Goal: Task Accomplishment & Management: Complete application form

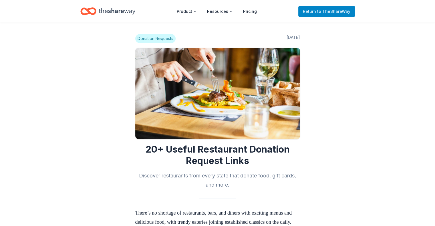
click at [327, 9] on span "to TheShareWay" at bounding box center [333, 11] width 33 height 5
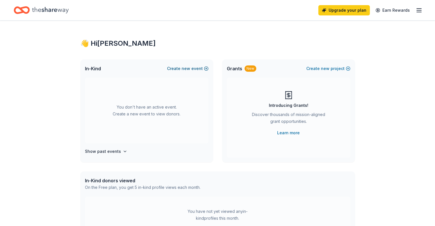
click at [206, 68] on button "Create new event" at bounding box center [187, 68] width 41 height 7
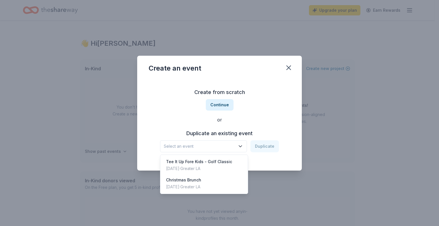
click at [241, 144] on icon "button" at bounding box center [241, 147] width 6 height 6
click at [224, 182] on div "Christmas Brunch [DATE] · Greater LA" at bounding box center [204, 183] width 85 height 18
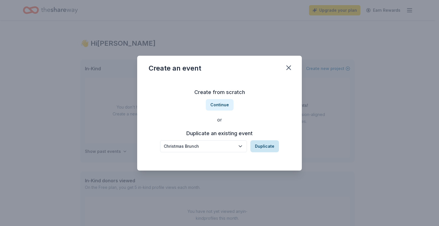
click at [262, 144] on button "Duplicate" at bounding box center [264, 146] width 29 height 12
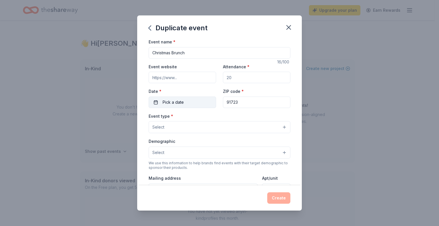
click at [174, 101] on span "Pick a date" at bounding box center [173, 102] width 21 height 7
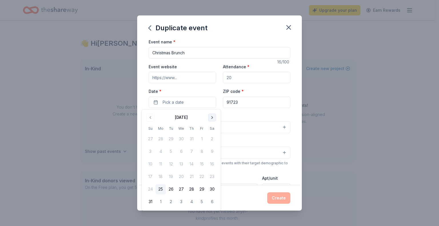
click at [210, 116] on button "Go to next month" at bounding box center [212, 117] width 8 height 8
click at [150, 164] on button "14" at bounding box center [150, 164] width 10 height 10
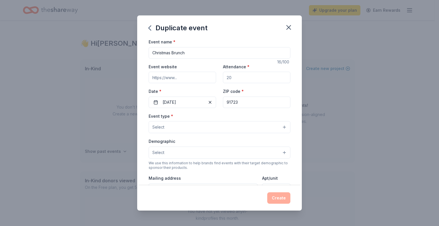
click at [240, 76] on input "Attendance *" at bounding box center [256, 77] width 67 height 11
click at [192, 79] on input "Event website" at bounding box center [182, 77] width 67 height 11
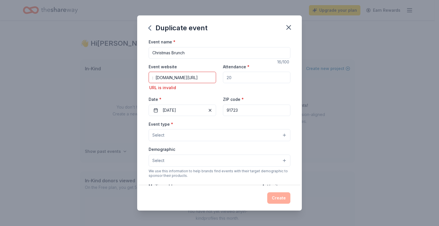
click at [233, 76] on input "Attendance *" at bounding box center [256, 77] width 67 height 11
click at [172, 77] on input ": [DOMAIN_NAME][URL]" at bounding box center [182, 77] width 67 height 11
click at [199, 77] on input ": [DOMAIN_NAME][URL]" at bounding box center [182, 77] width 67 height 11
click at [210, 79] on input ": [DOMAIN_NAME][URL]" at bounding box center [182, 77] width 67 height 11
click at [152, 78] on input ": [DOMAIN_NAME][URL]" at bounding box center [182, 77] width 67 height 11
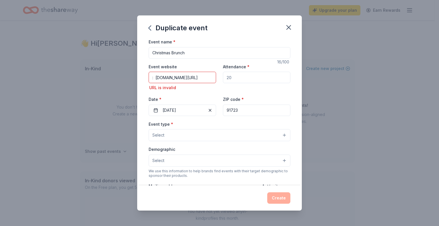
drag, startPoint x: 150, startPoint y: 80, endPoint x: 156, endPoint y: 78, distance: 6.4
click at [156, 78] on input ": [DOMAIN_NAME][URL]" at bounding box center [182, 77] width 67 height 11
type input "[DOMAIN_NAME][URL]"
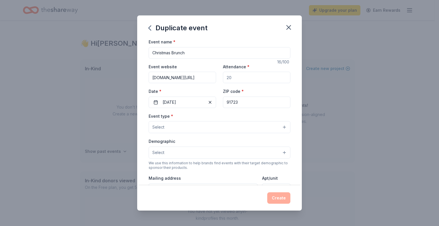
click at [230, 77] on input "Attendance *" at bounding box center [256, 77] width 67 height 11
type input "1000"
click at [280, 127] on button "Select" at bounding box center [220, 127] width 142 height 12
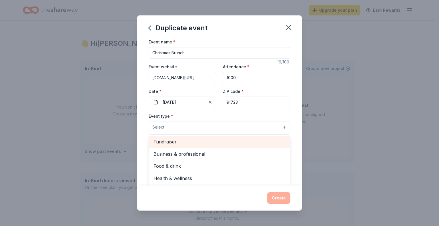
click at [262, 141] on span "Fundraiser" at bounding box center [220, 141] width 132 height 7
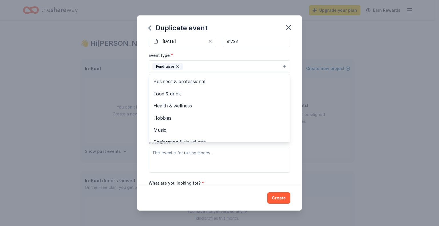
scroll to position [7, 0]
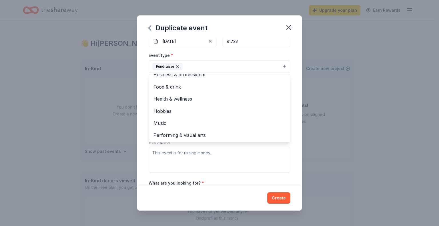
click at [293, 140] on div "Event name * Christmas Brunch 16 /100 Event website [DOMAIN_NAME][URL] Attendan…" at bounding box center [219, 111] width 165 height 147
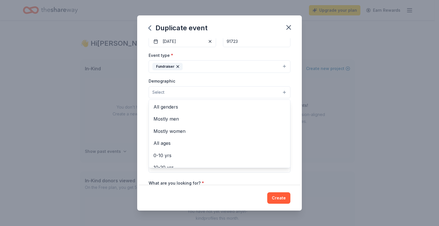
click at [280, 90] on button "Select" at bounding box center [220, 92] width 142 height 12
click at [250, 106] on span "All genders" at bounding box center [220, 106] width 132 height 7
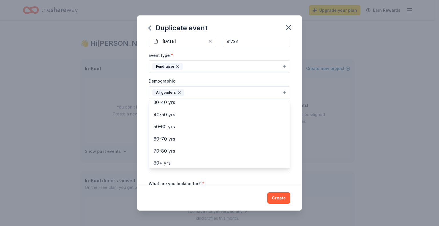
scroll to position [77, 0]
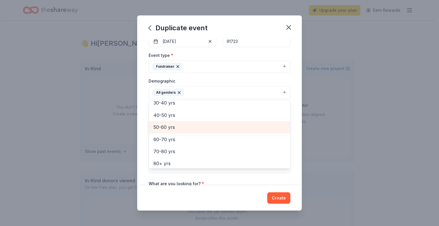
click at [221, 128] on span "50-60 yrs" at bounding box center [220, 126] width 132 height 7
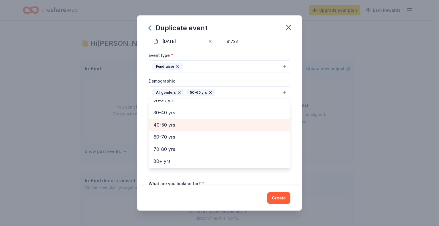
scroll to position [67, 0]
drag, startPoint x: 281, startPoint y: 147, endPoint x: 286, endPoint y: 158, distance: 11.6
click at [286, 158] on div "Mostly men Mostly women All ages [DEMOGRAPHIC_DATA] yrs 10-20 yrs 20-30 yrs 30-…" at bounding box center [220, 134] width 142 height 69
click at [288, 169] on div "Event name * Christmas Brunch 16 /100 Event website [DOMAIN_NAME][URL] Attendan…" at bounding box center [219, 111] width 165 height 147
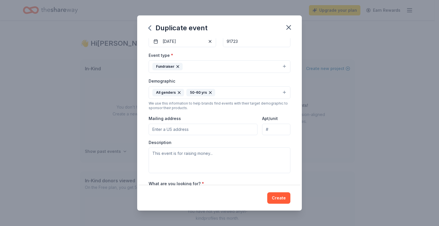
click at [212, 129] on input "Mailing address" at bounding box center [203, 129] width 109 height 11
type input "[STREET_ADDRESS]"
click at [221, 156] on textarea at bounding box center [220, 161] width 142 height 26
paste textarea "All funds raised at this event will support our nonprofit, all volunteer servic…"
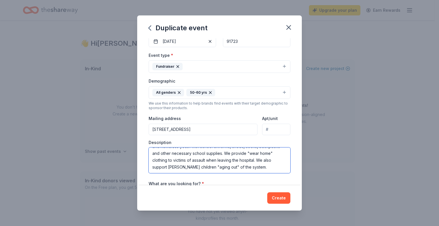
scroll to position [0, 0]
type textarea "All funds raised at this event will support our nonprofit, all volunteer servic…"
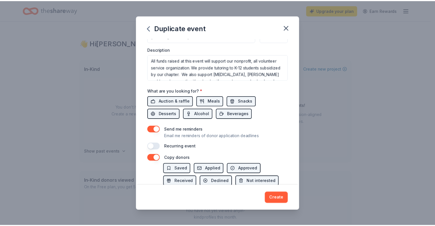
scroll to position [160, 0]
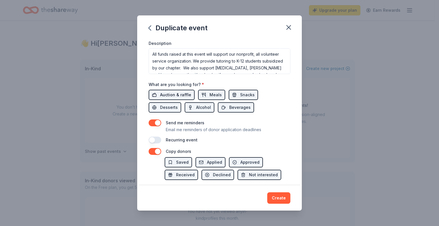
click at [177, 93] on span "Auction & raffle" at bounding box center [175, 94] width 31 height 7
click at [186, 94] on span "Auction & raffle" at bounding box center [175, 94] width 31 height 7
click at [280, 196] on button "Create" at bounding box center [278, 197] width 23 height 11
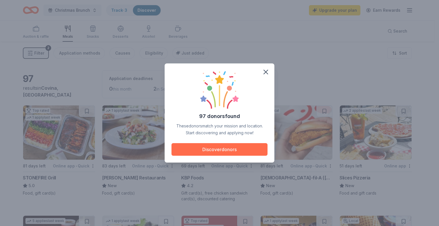
click at [228, 148] on button "Discover donors" at bounding box center [220, 149] width 96 height 13
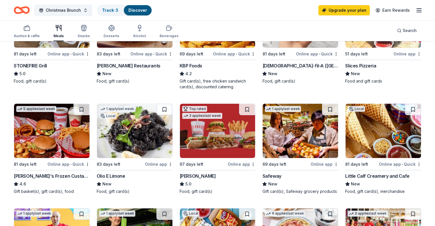
scroll to position [113, 0]
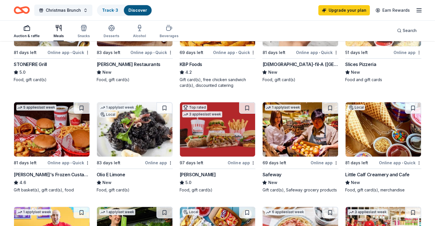
click at [40, 28] on div "button" at bounding box center [27, 28] width 26 height 7
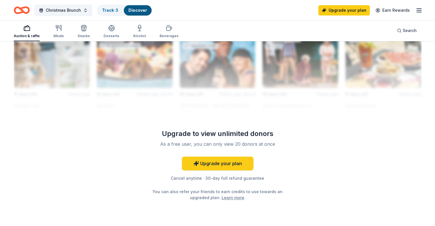
scroll to position [529, 0]
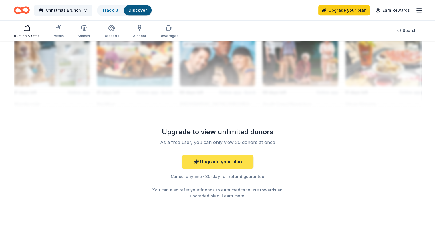
click at [212, 161] on link "Upgrade your plan" at bounding box center [217, 162] width 71 height 14
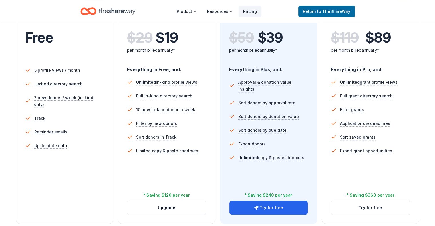
scroll to position [130, 0]
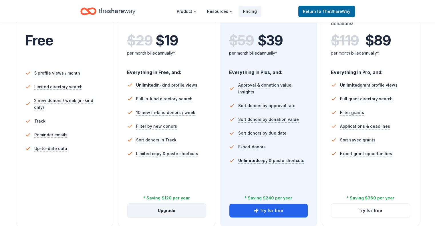
click at [175, 204] on button "Upgrade" at bounding box center [166, 211] width 79 height 14
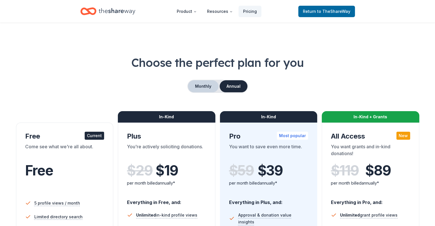
click at [204, 86] on button "Monthly" at bounding box center [203, 86] width 31 height 12
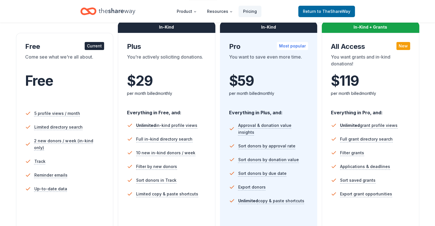
scroll to position [103, 0]
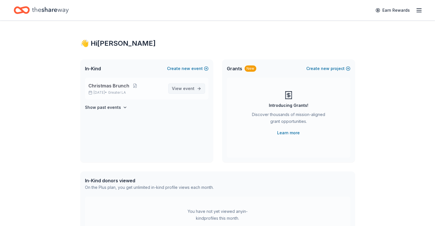
click at [188, 88] on span "event" at bounding box center [188, 88] width 11 height 5
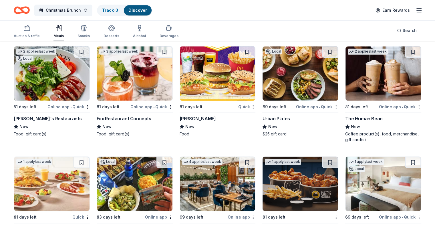
scroll to position [686, 0]
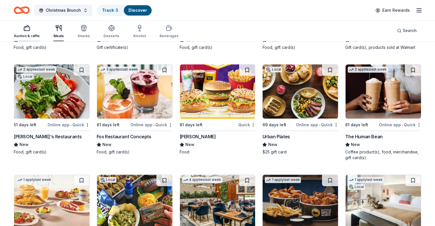
click at [30, 28] on icon "button" at bounding box center [26, 28] width 7 height 7
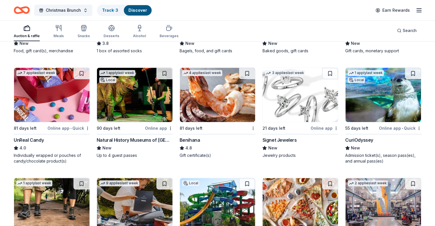
scroll to position [2523, 0]
